Goal: Task Accomplishment & Management: Manage account settings

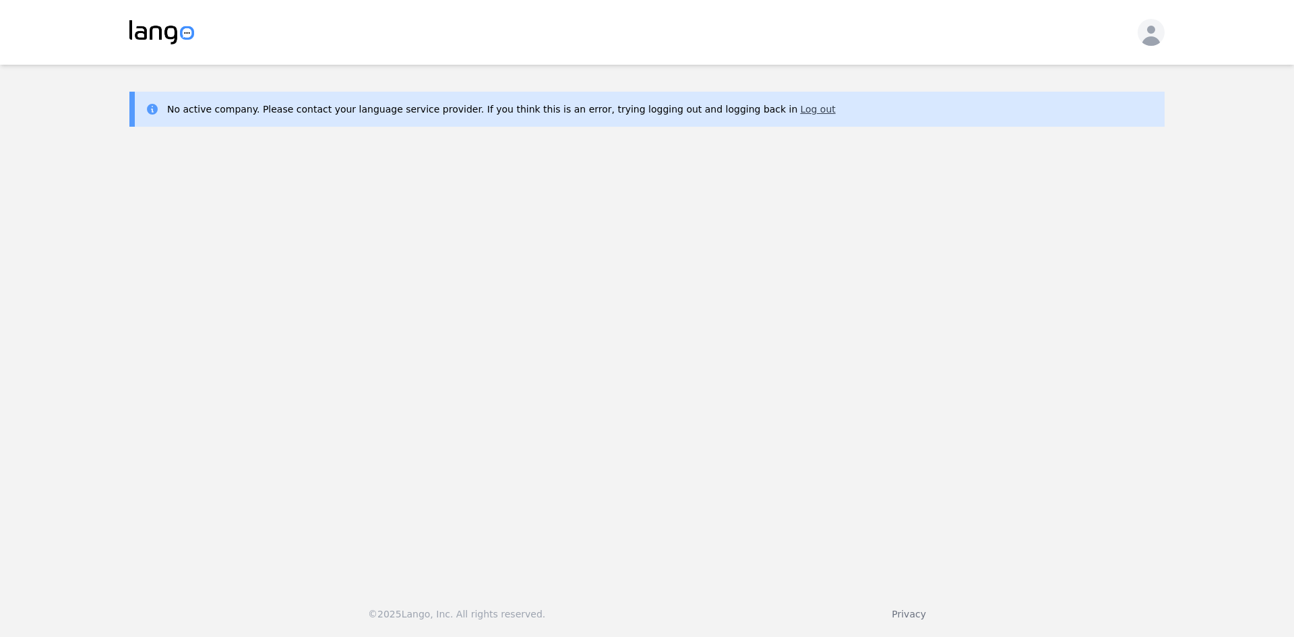
click at [800, 110] on button "Log out" at bounding box center [817, 108] width 35 height 13
click at [646, 85] on main "No active company. Please contact your language service provider. If you think …" at bounding box center [647, 320] width 1294 height 510
click at [1153, 30] on icon "button" at bounding box center [1151, 36] width 19 height 20
click at [1074, 76] on p "Log out" at bounding box center [1077, 76] width 35 height 13
